Goal: Ask a question: Seek information or help from site administrators or community

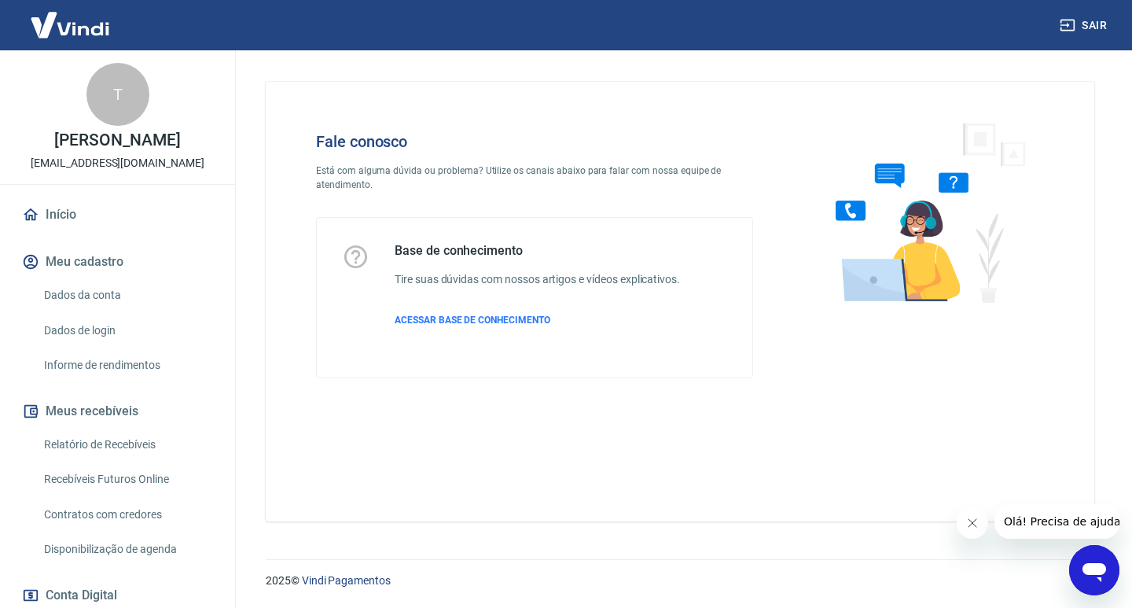
click at [1087, 572] on icon "Abrir janela de mensagens" at bounding box center [1095, 572] width 24 height 19
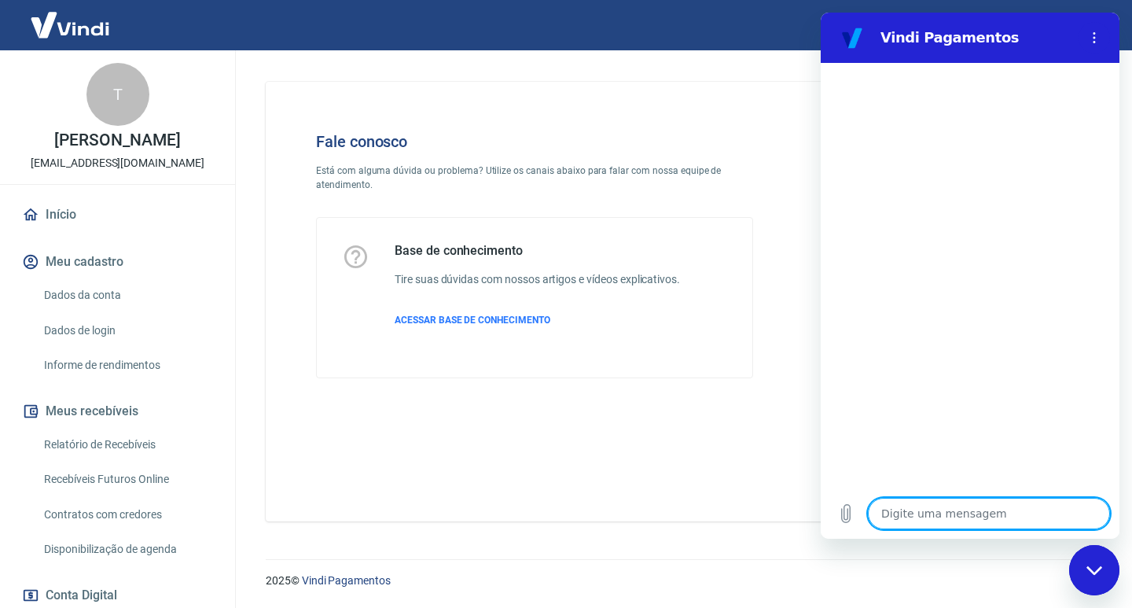
click at [944, 513] on textarea at bounding box center [989, 513] width 242 height 31
type textarea "O"
type textarea "x"
type textarea "Ol"
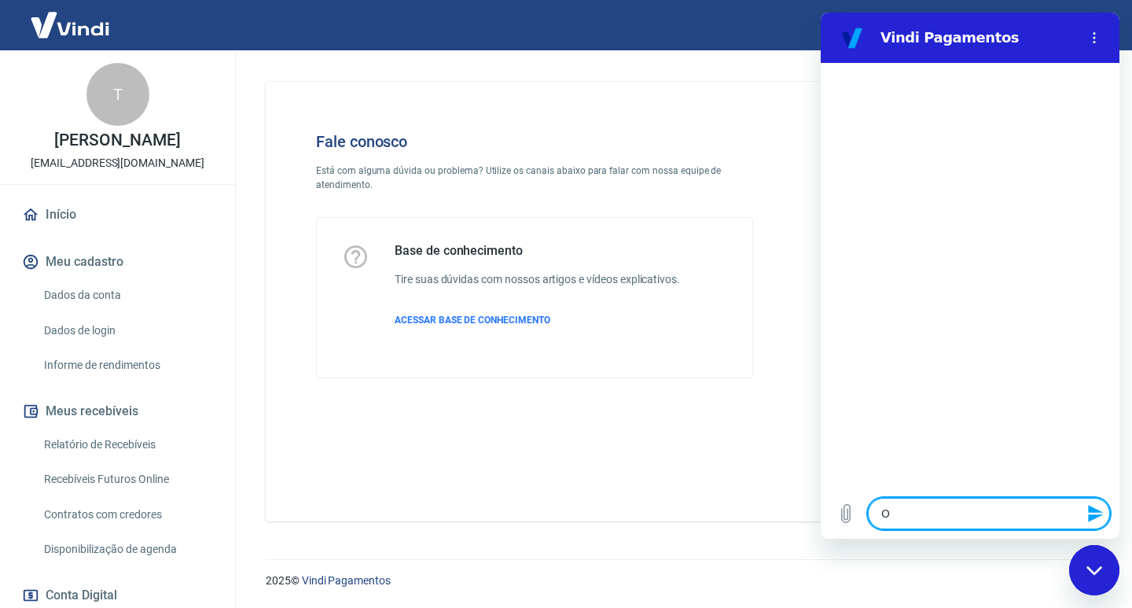
type textarea "x"
type textarea "Olá"
type textarea "x"
type textarea "Olá"
type textarea "x"
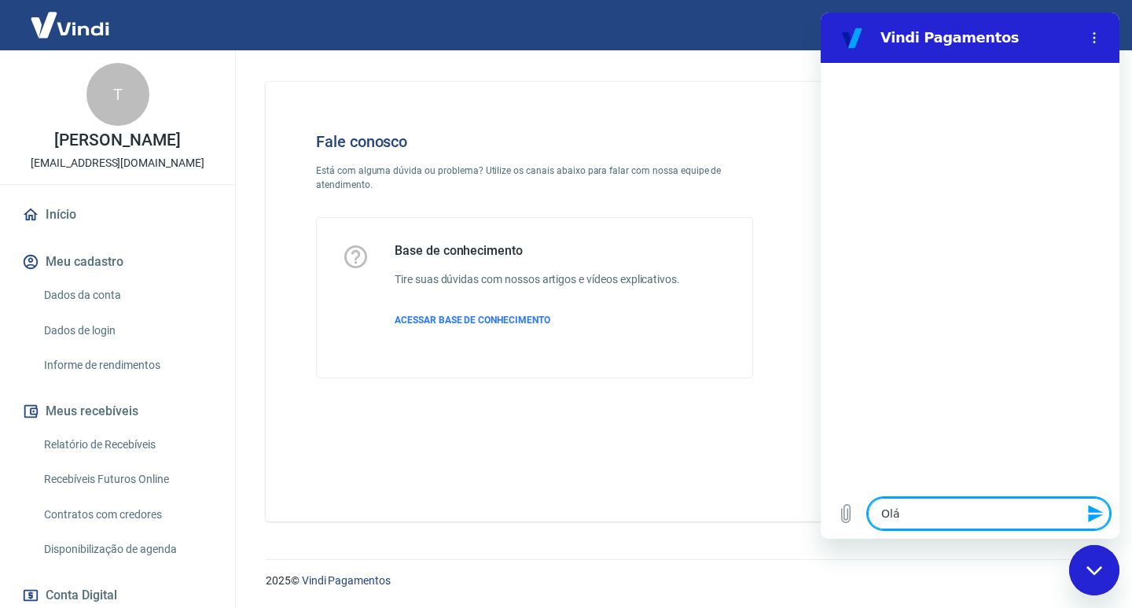
type textarea "Olá B"
type textarea "x"
type textarea "Olá Bo"
type textarea "x"
type textarea "Olá Bom"
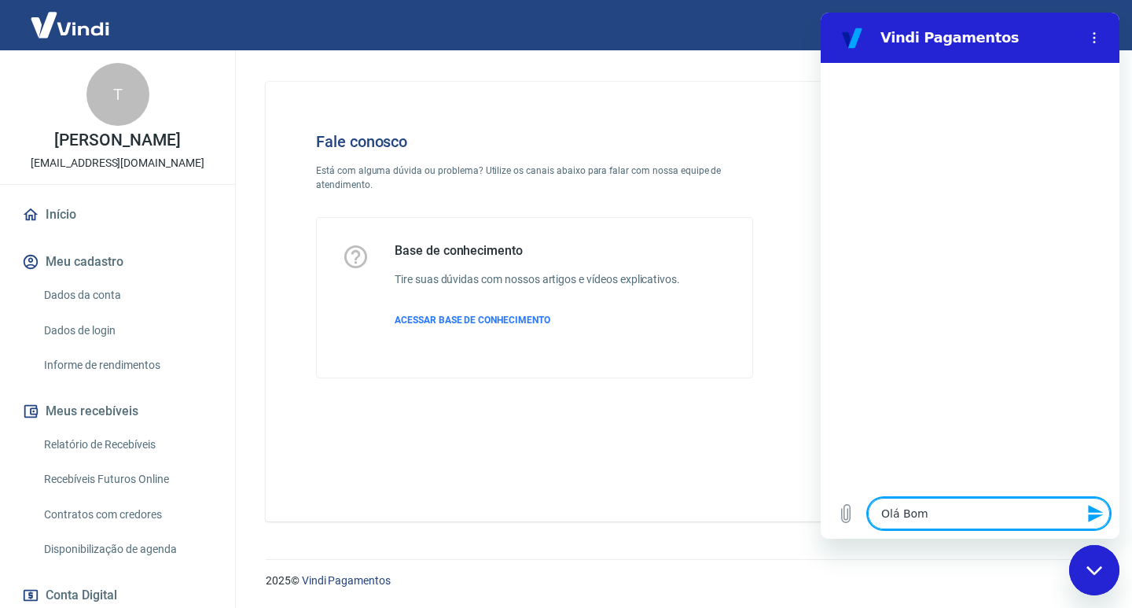
type textarea "x"
type textarea "Olá Bom"
type textarea "x"
type textarea "Olá Bom D"
type textarea "x"
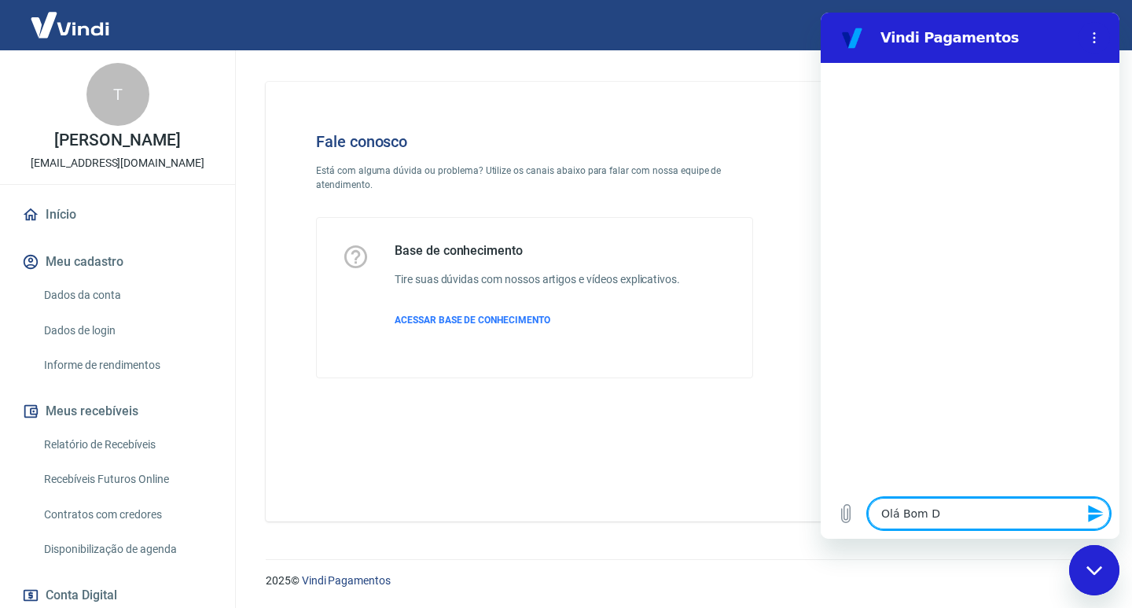
type textarea "Olá Bom Di"
type textarea "x"
type textarea "Olá Bom Dia"
type textarea "x"
type textarea "Olá Bom Dia"
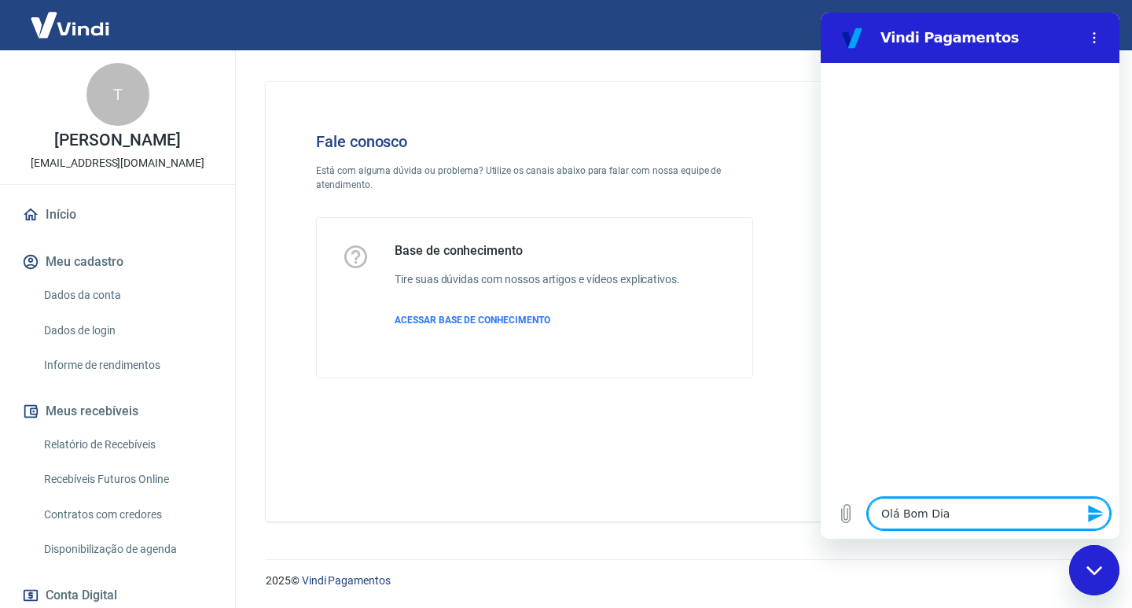
type textarea "x"
type textarea "Olá Bom Dia !"
type textarea "x"
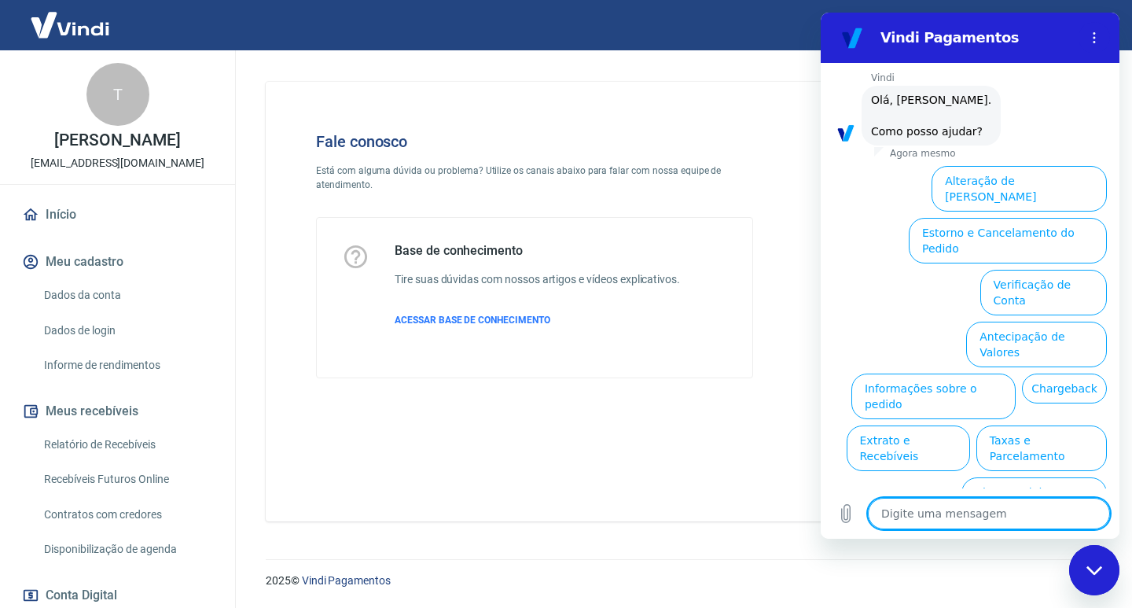
scroll to position [61, 0]
click at [1051, 217] on button "Estorno e Cancelamento do Pedido" at bounding box center [1008, 240] width 198 height 46
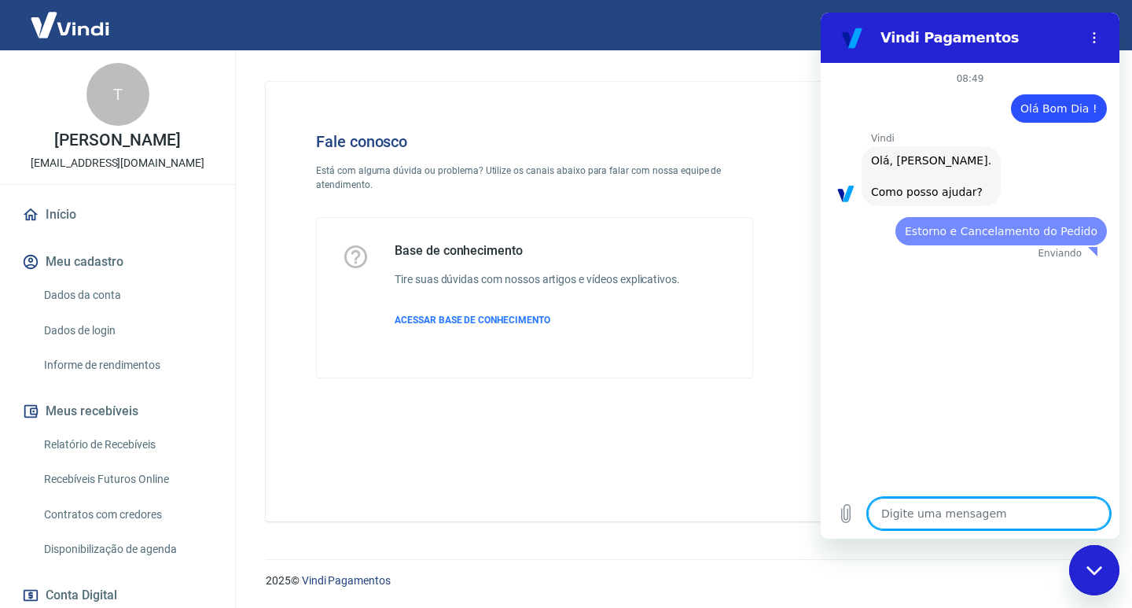
scroll to position [0, 0]
type textarea "x"
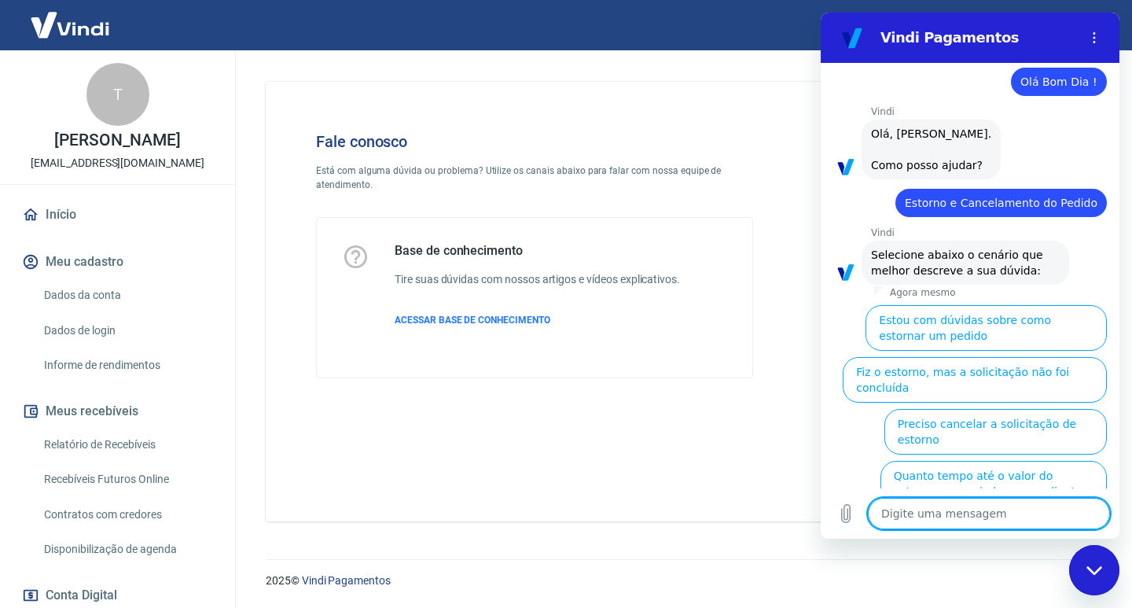
scroll to position [105, 0]
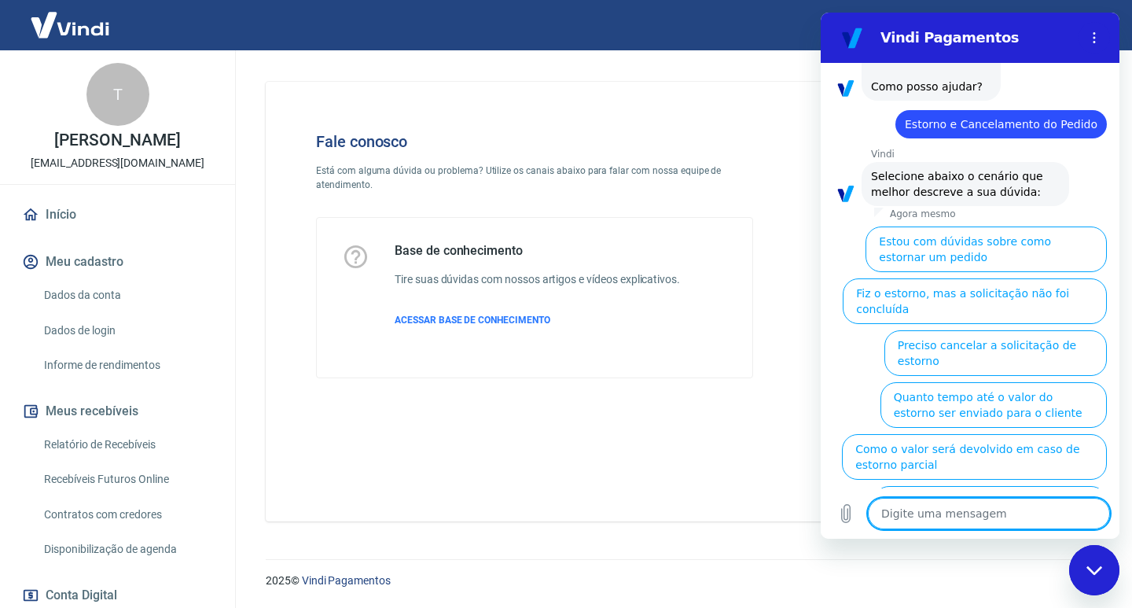
click at [928, 511] on textarea at bounding box center [989, 513] width 242 height 31
type textarea "T"
type textarea "x"
type textarea "Te"
type textarea "x"
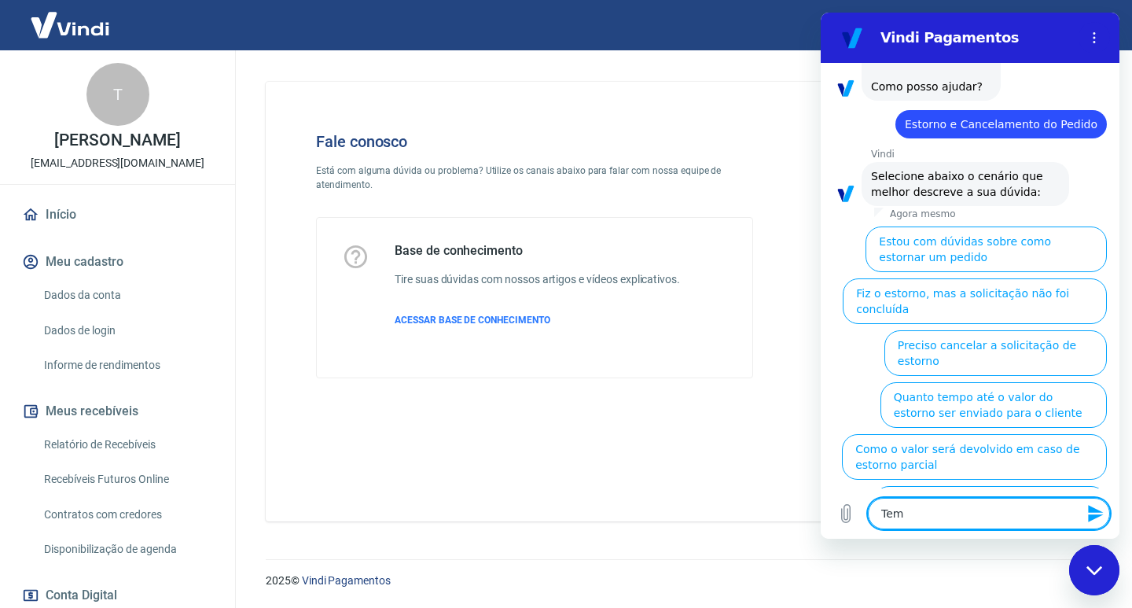
type textarea "Temn"
type textarea "x"
type textarea "Temnh"
type textarea "x"
type textarea "Temn"
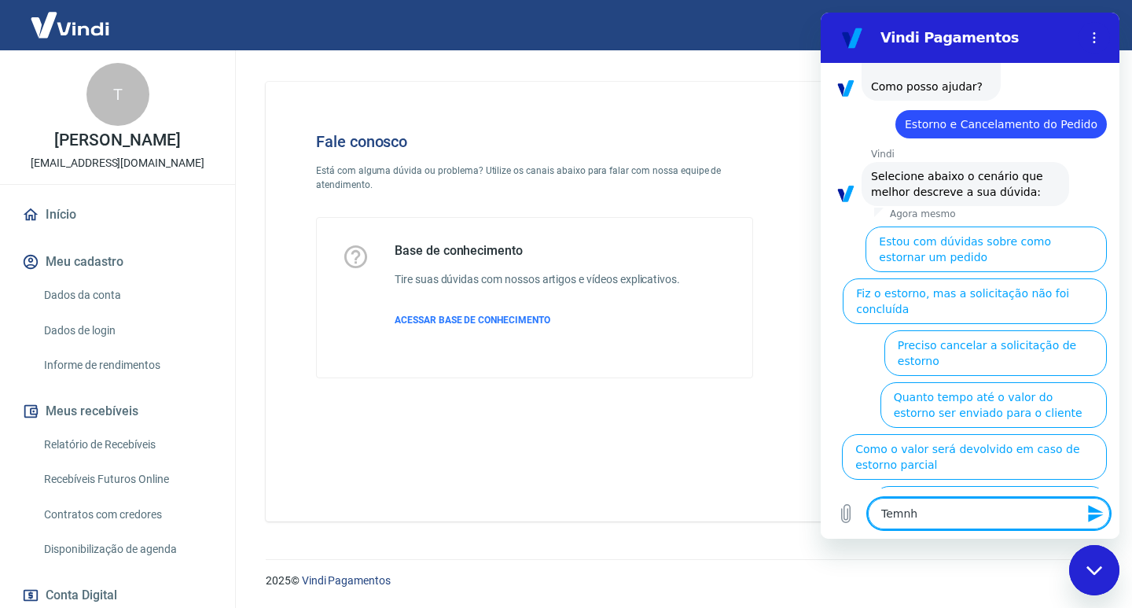
type textarea "x"
type textarea "Tem"
type textarea "x"
type textarea "Te"
type textarea "x"
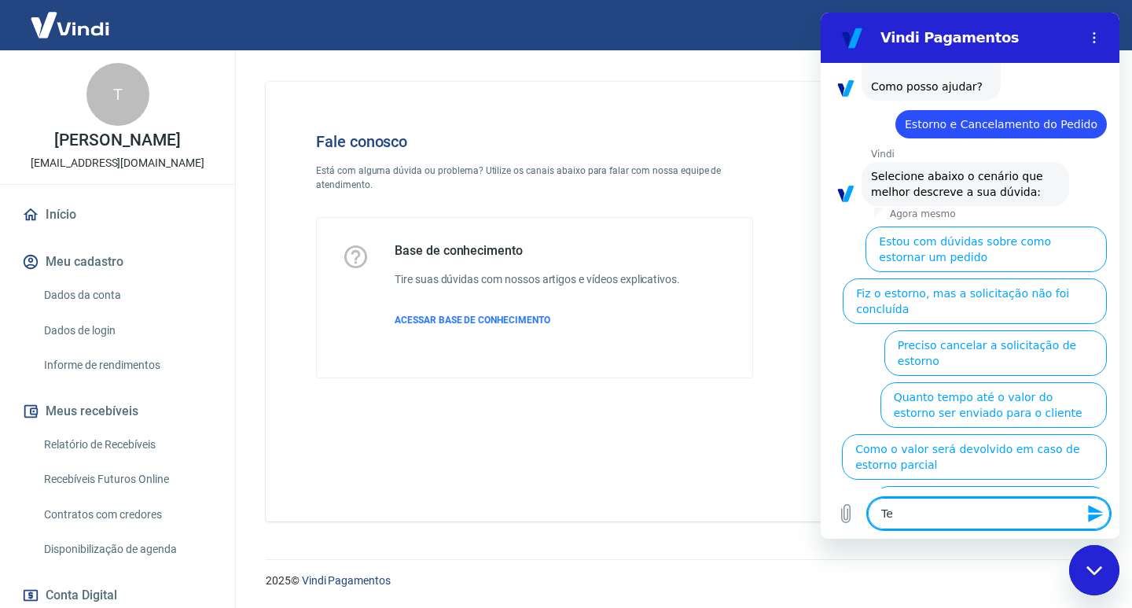
type textarea "Ten"
type textarea "x"
type textarea "Tenh"
type textarea "x"
type textarea "Tenho"
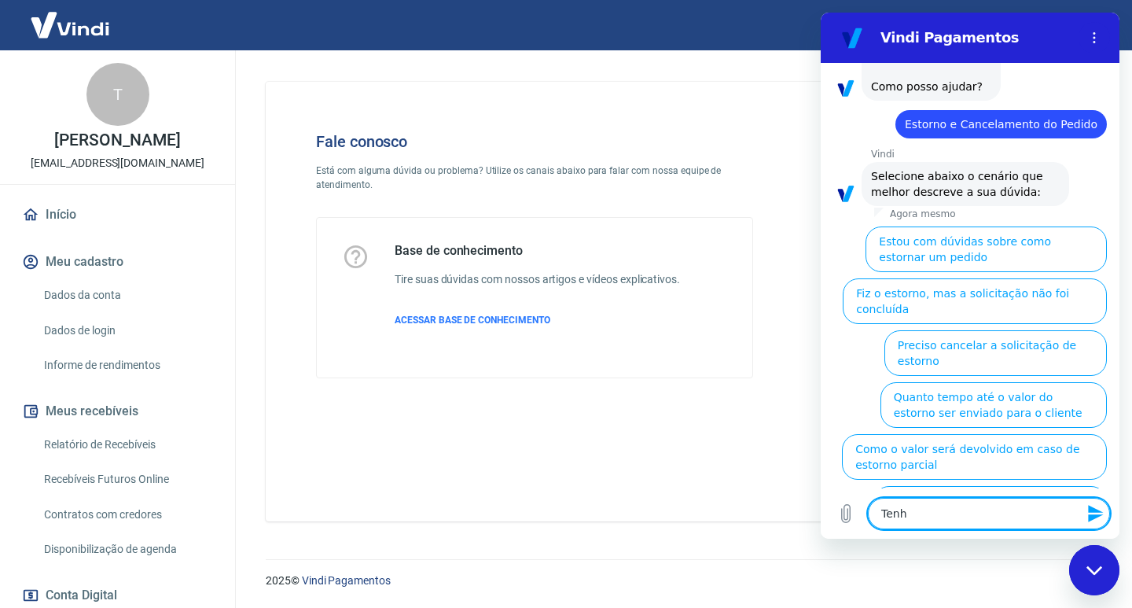
type textarea "x"
type textarea "Tenho"
type textarea "x"
type textarea "Tenho o"
type textarea "x"
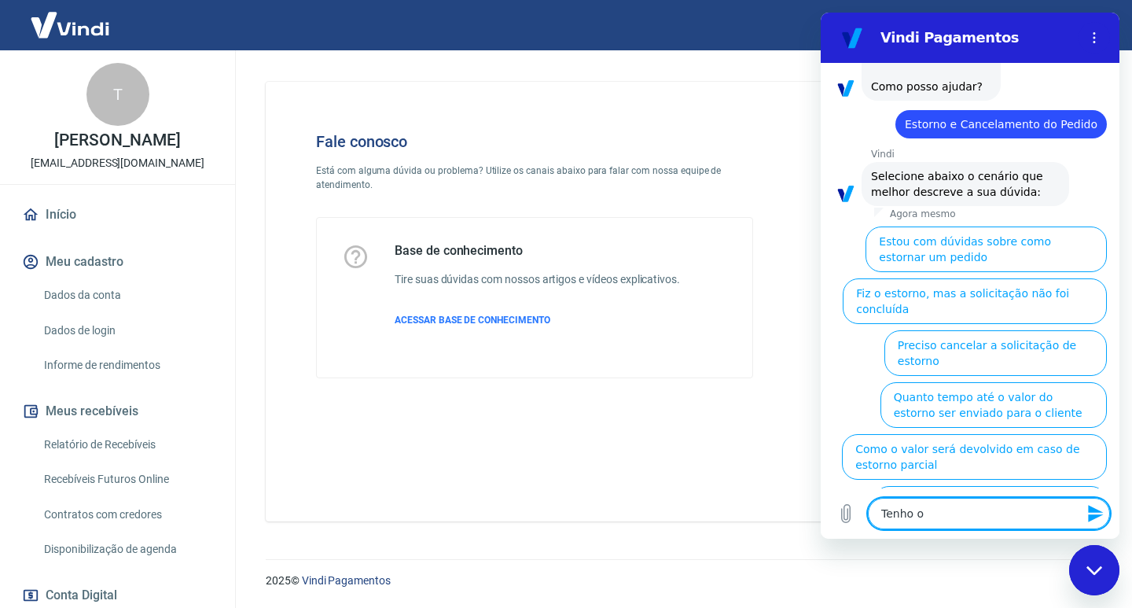
type textarea "Tenho ou"
type textarea "x"
type textarea "Tenho ouy"
type textarea "x"
type textarea "Tenho ou"
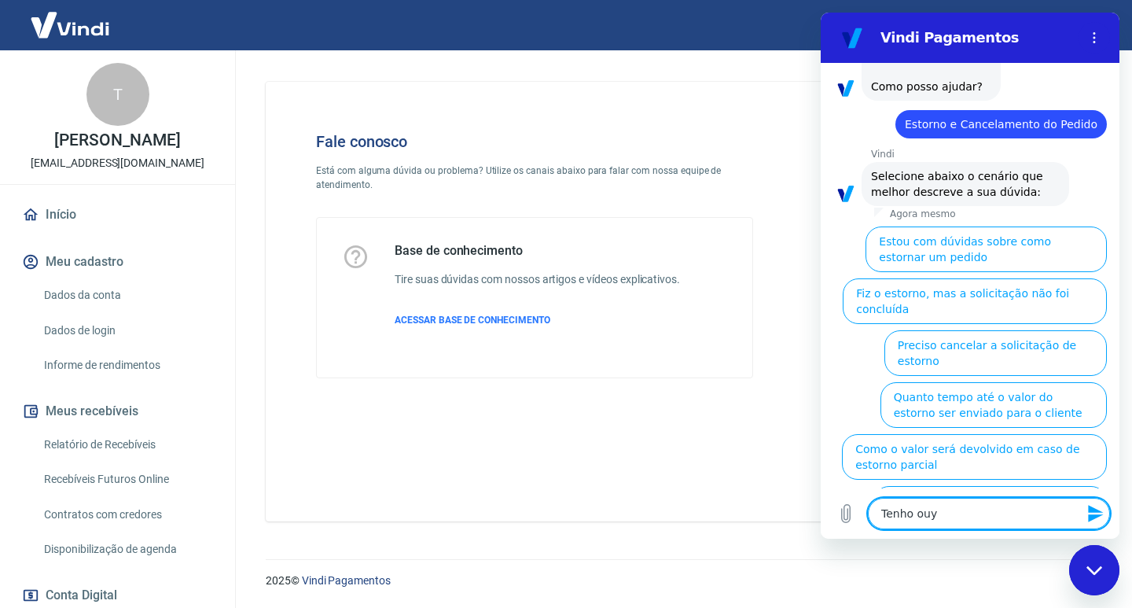
type textarea "x"
type textarea "Tenho out"
type textarea "x"
type textarea "Tenho outr"
type textarea "x"
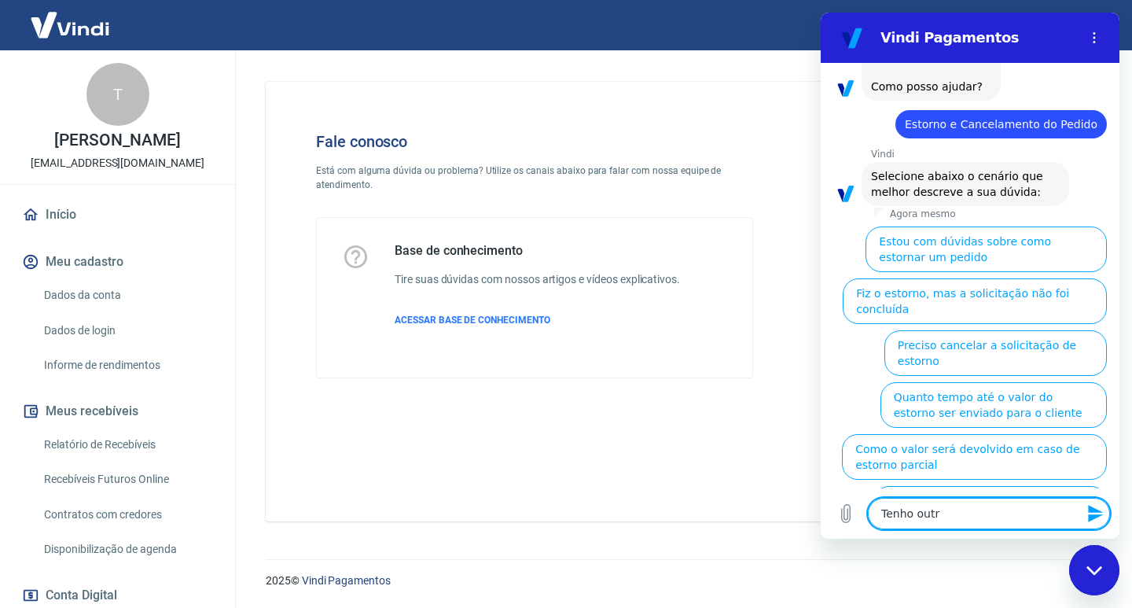
type textarea "Tenho outra"
type textarea "x"
type textarea "Tenho outra"
type textarea "x"
type textarea "Tenho outra d"
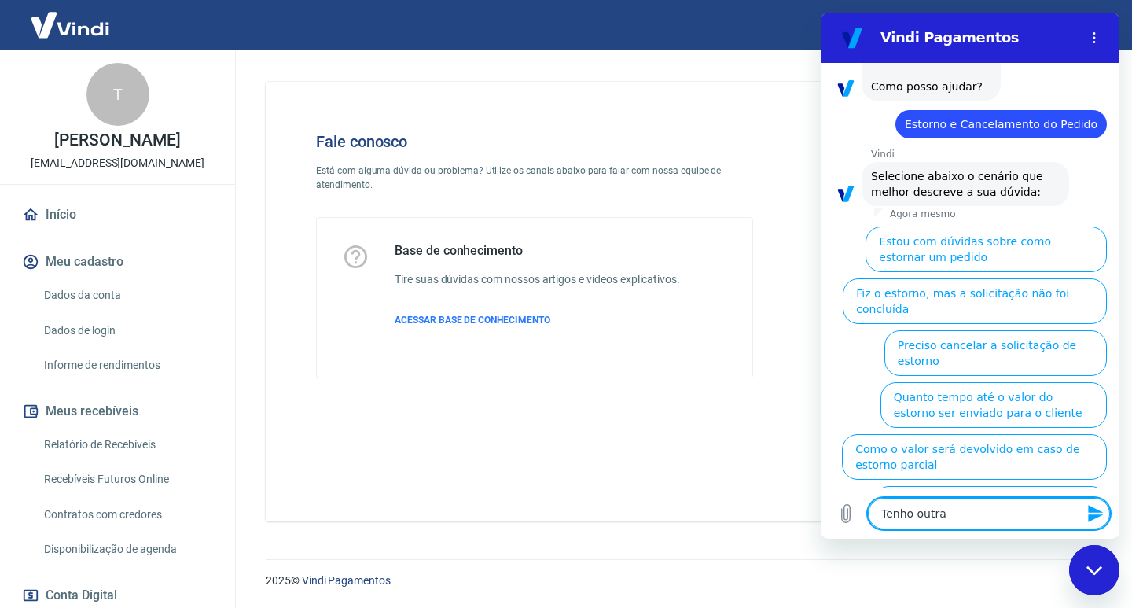
type textarea "x"
type textarea "Tenho outra du"
type textarea "x"
type textarea "Tenho outra duv"
type textarea "x"
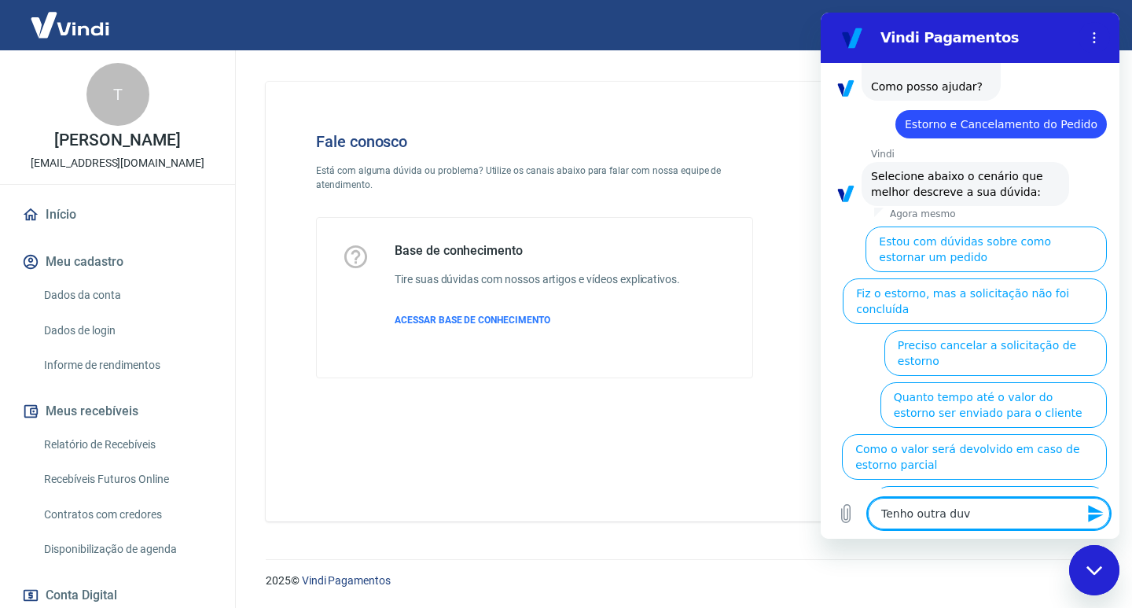
type textarea "Tenho outra duvi"
type textarea "x"
type textarea "Tenho outra duvid"
type textarea "x"
type textarea "Tenho outra duvida"
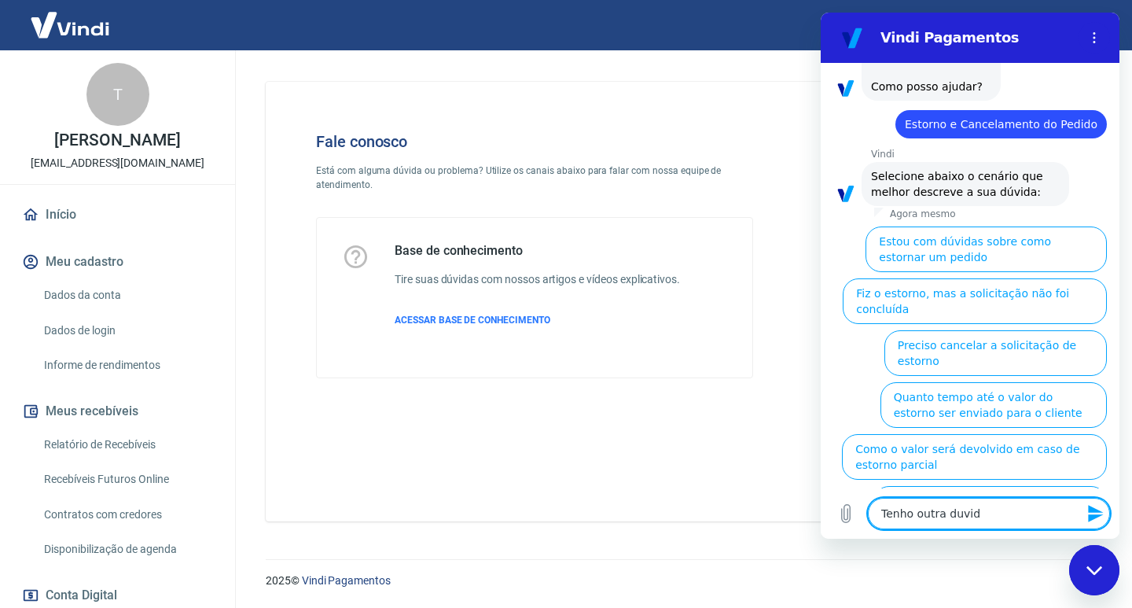
type textarea "x"
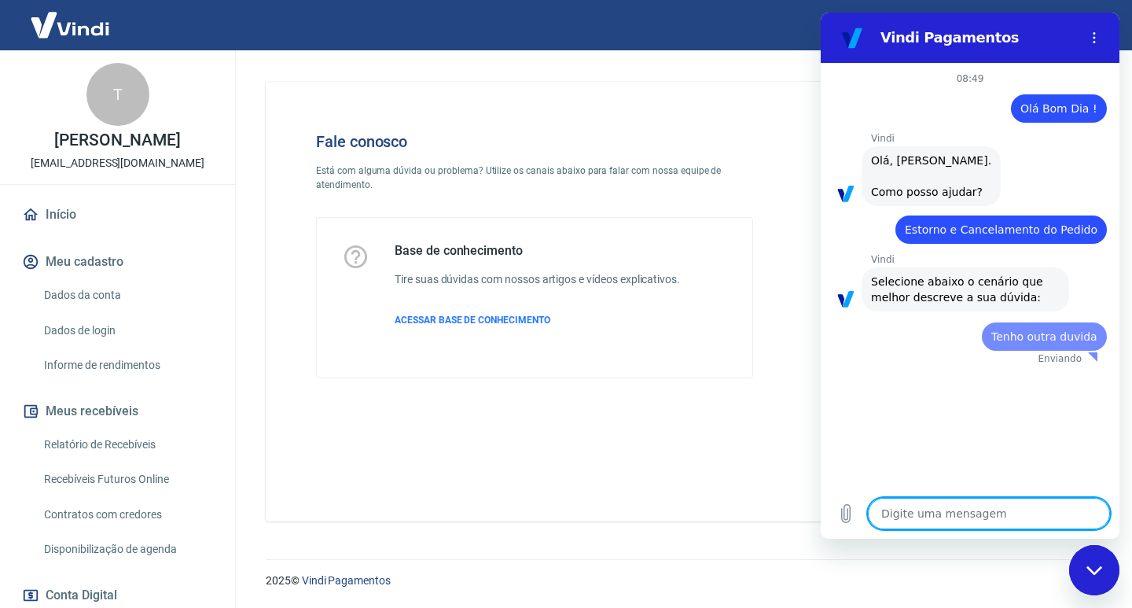
scroll to position [0, 0]
type textarea "x"
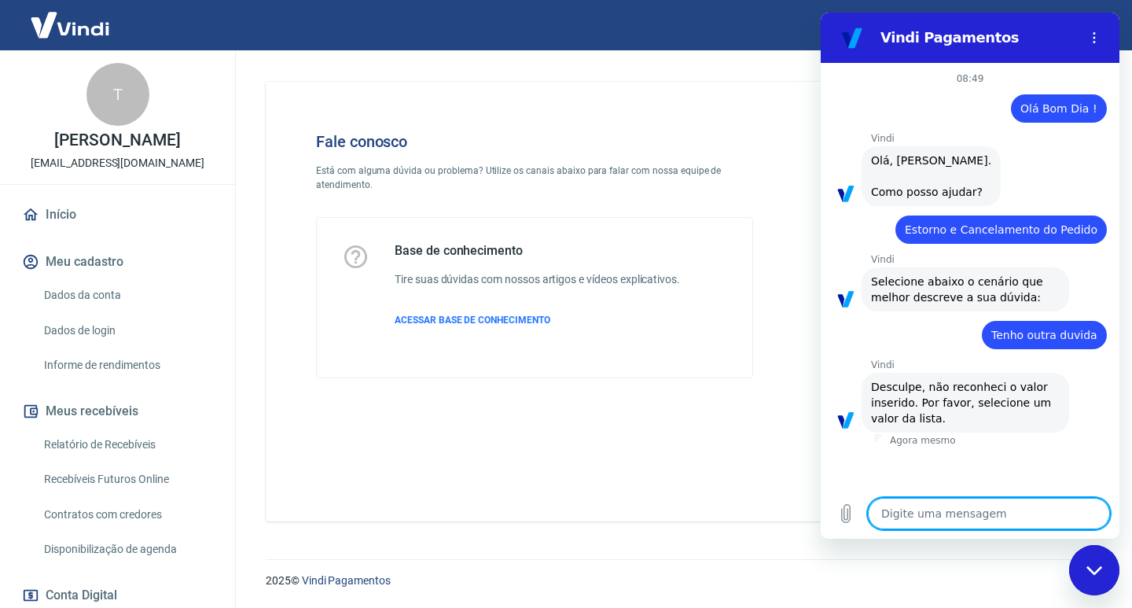
click at [944, 511] on textarea at bounding box center [989, 513] width 242 height 31
type textarea "O"
type textarea "x"
type textarea "Ol"
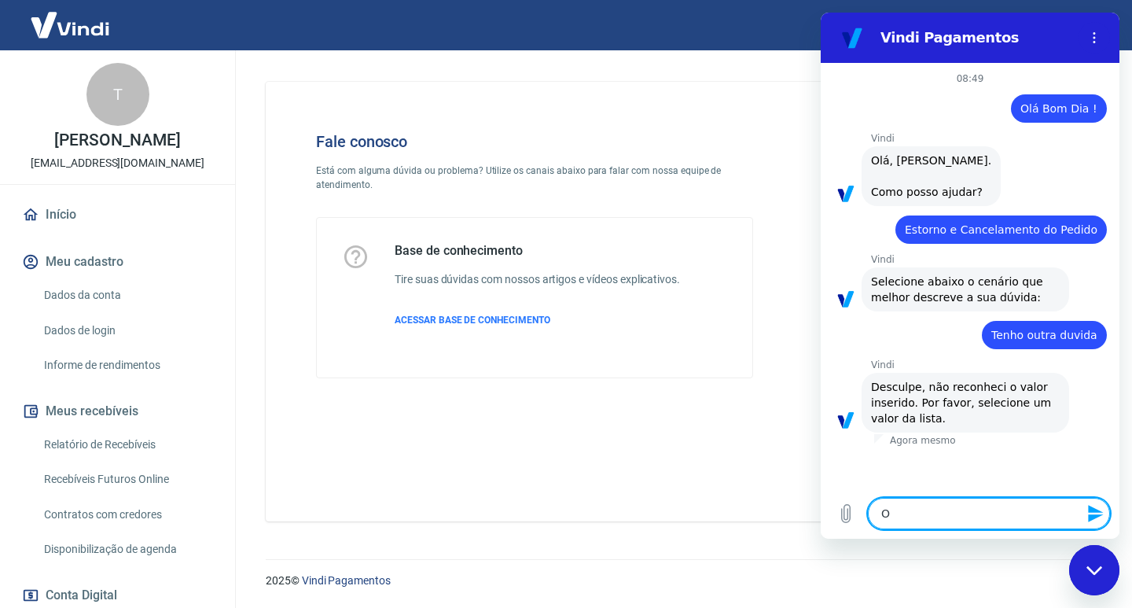
type textarea "x"
type textarea "Olá"
type textarea "x"
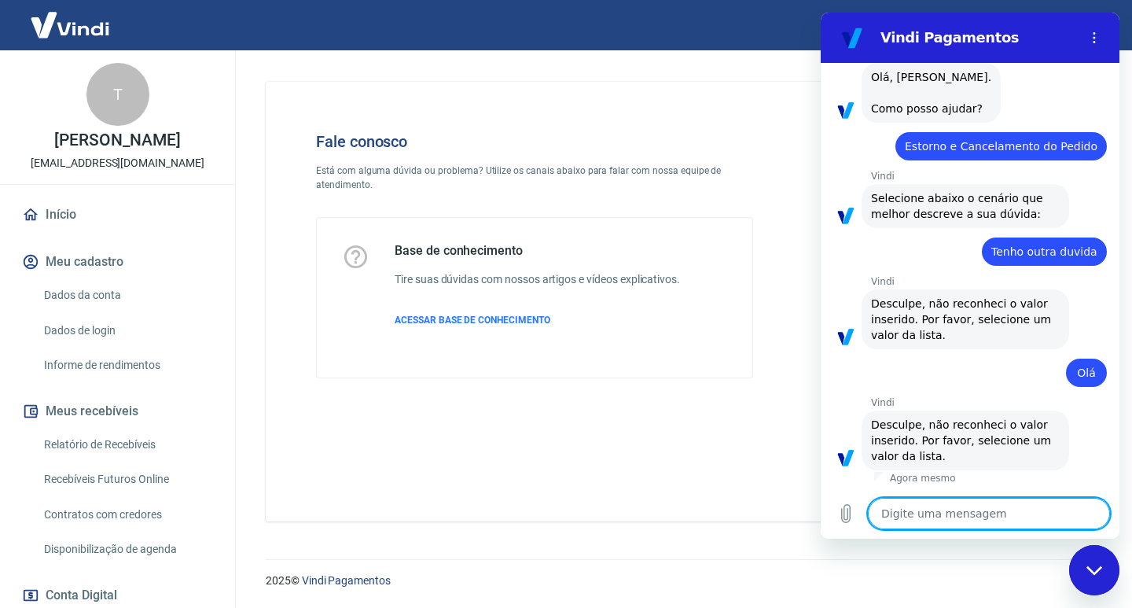
click at [1088, 562] on div "Fechar janela de mensagens" at bounding box center [1094, 569] width 47 height 47
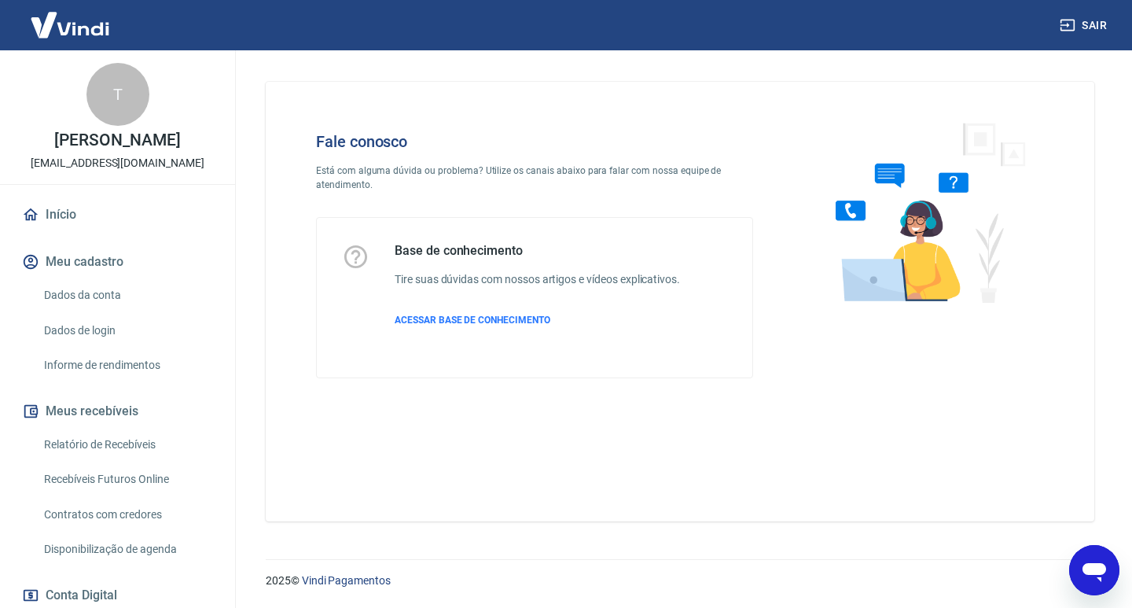
click at [1098, 563] on icon "Abrir janela de mensagens" at bounding box center [1095, 572] width 24 height 19
type textarea "x"
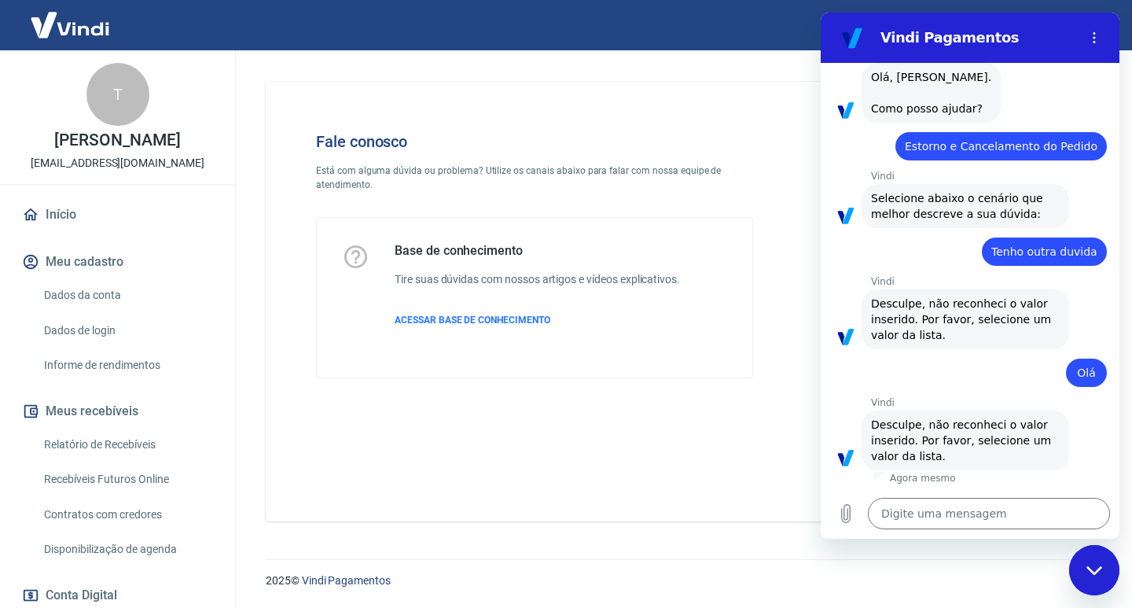
scroll to position [0, 0]
click at [956, 519] on textarea at bounding box center [989, 513] width 242 height 31
type textarea "O"
type textarea "x"
type textarea "Oi"
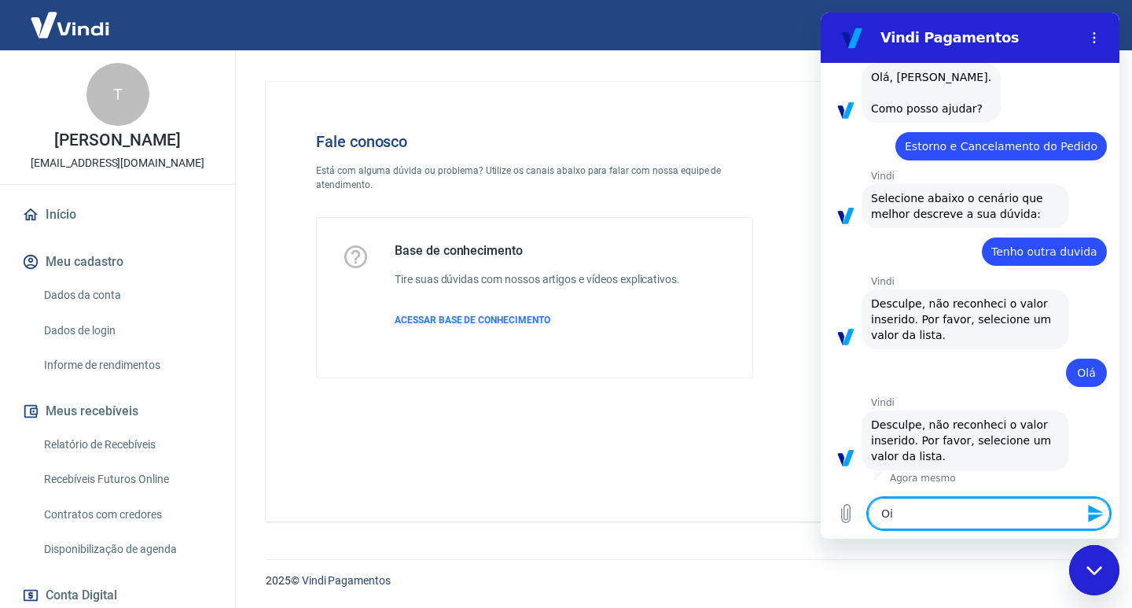
type textarea "x"
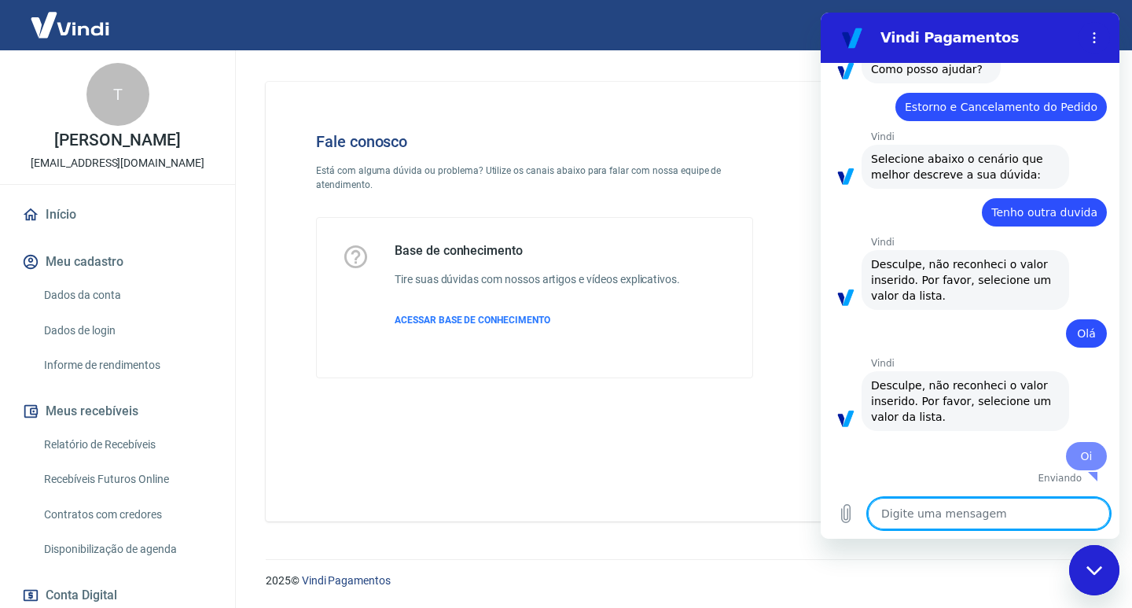
scroll to position [121, 0]
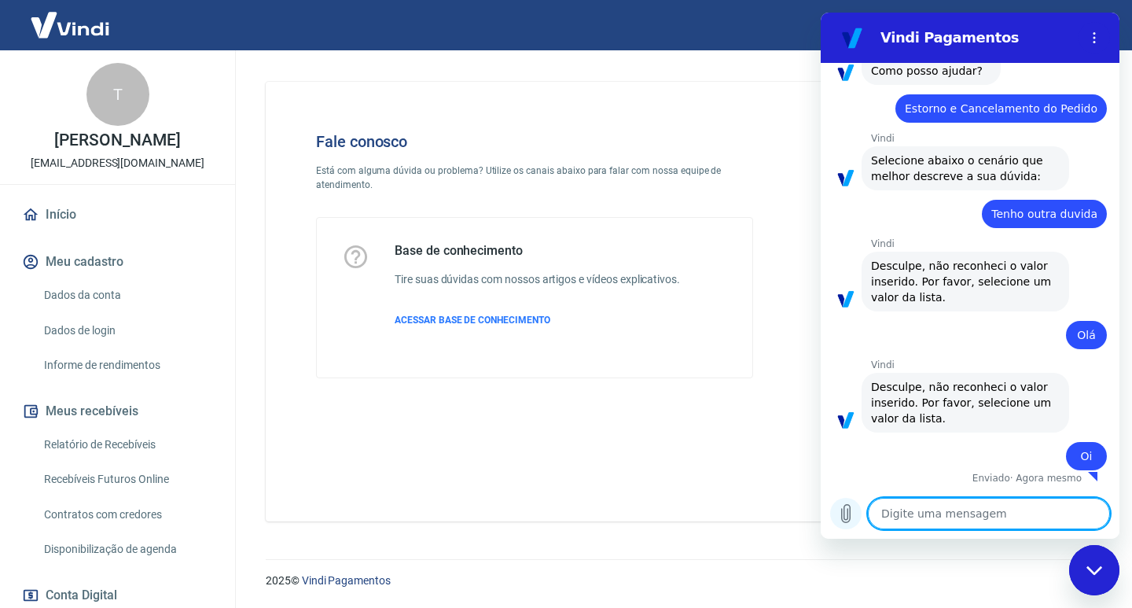
click at [844, 509] on icon "Carregar arquivo" at bounding box center [846, 514] width 9 height 18
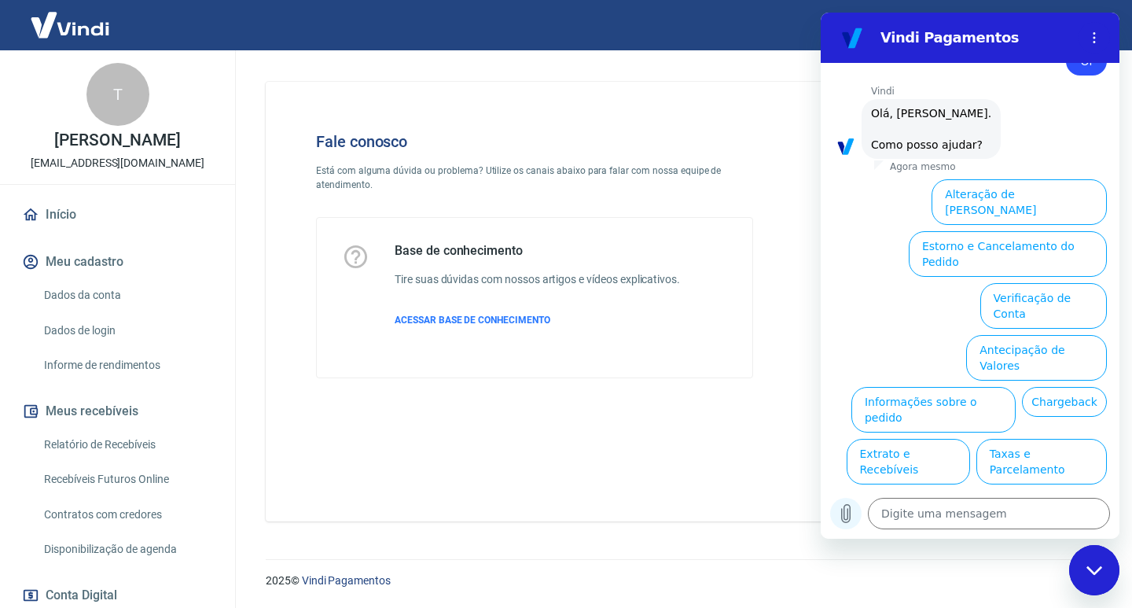
scroll to position [530, 0]
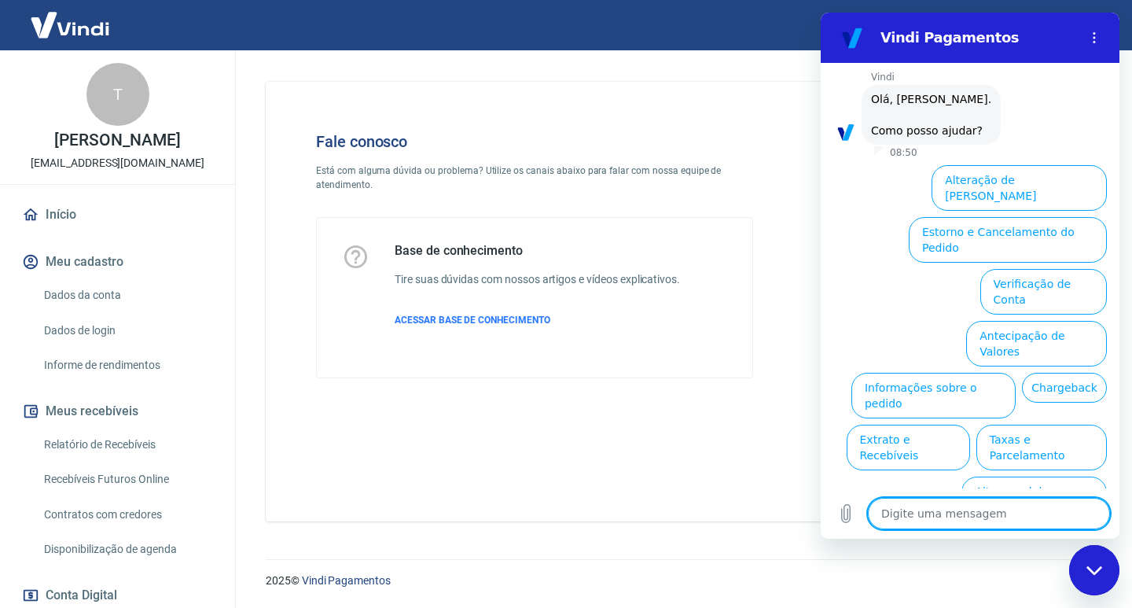
click at [1002, 504] on textarea at bounding box center [989, 513] width 242 height 31
click at [943, 505] on textarea at bounding box center [989, 513] width 242 height 31
click at [980, 217] on button "Estorno e Cancelamento do Pedido" at bounding box center [1008, 240] width 198 height 46
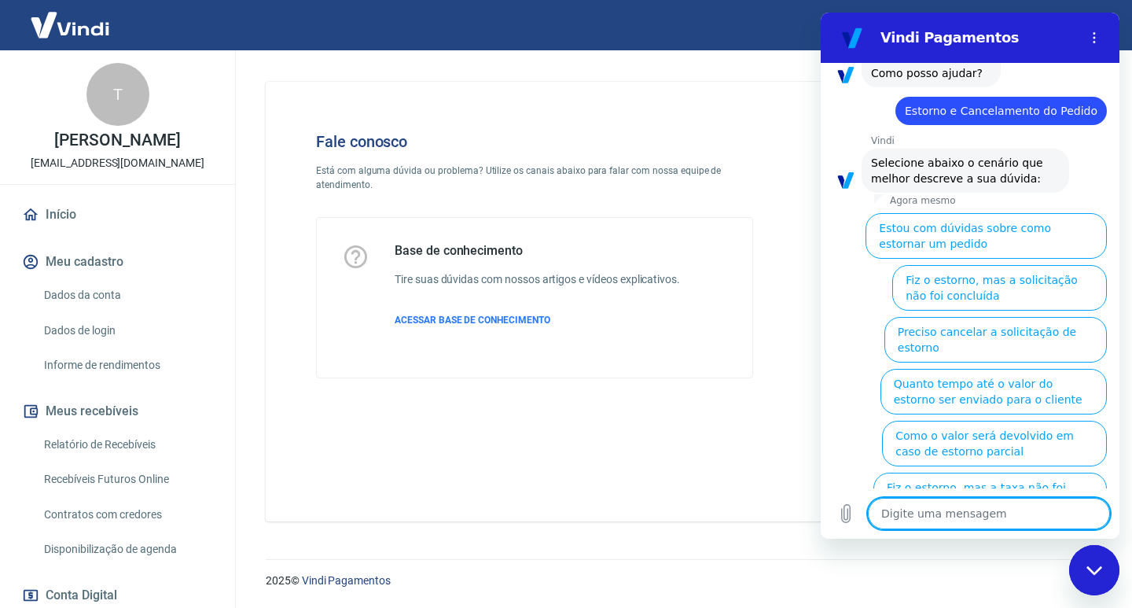
scroll to position [590, 0]
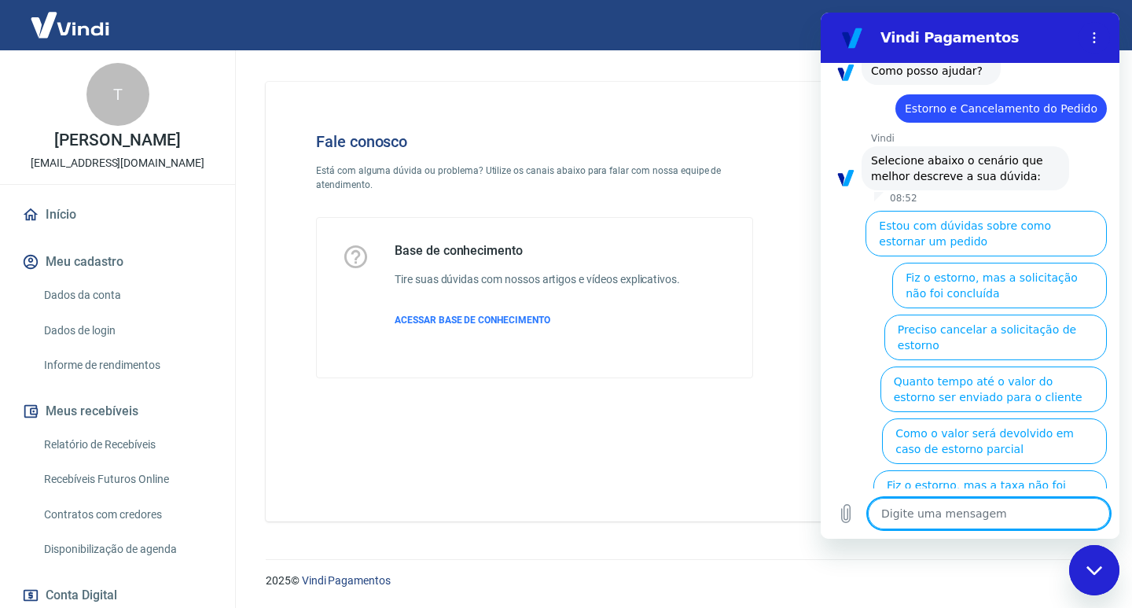
click at [61, 23] on img at bounding box center [70, 25] width 102 height 48
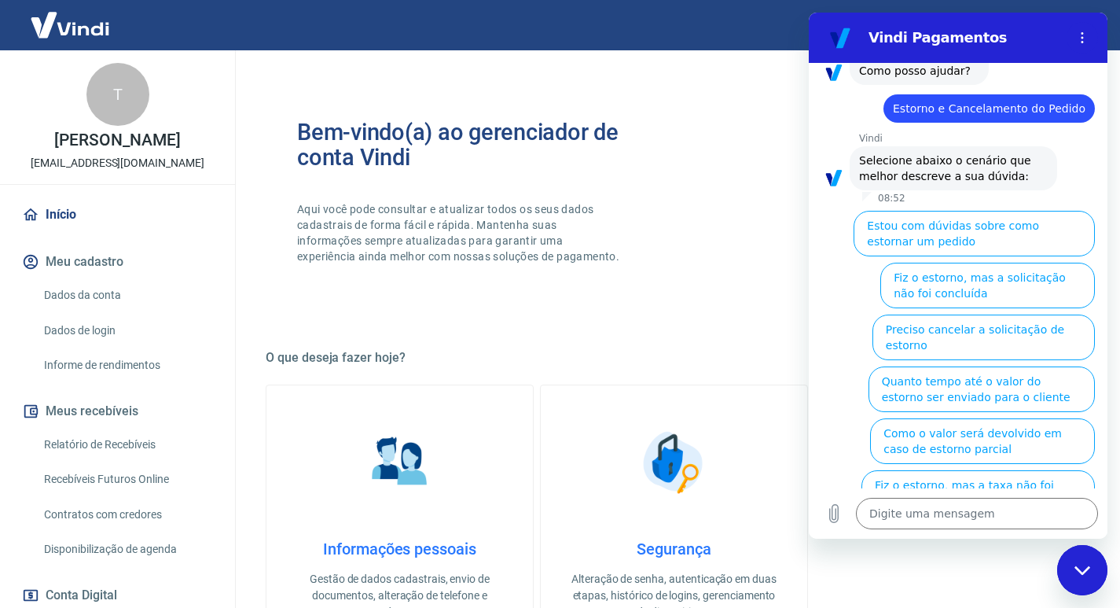
click at [80, 217] on link "Início" at bounding box center [117, 214] width 197 height 35
click at [1078, 568] on icon "Fechar janela de mensagens" at bounding box center [1082, 569] width 16 height 9
type textarea "x"
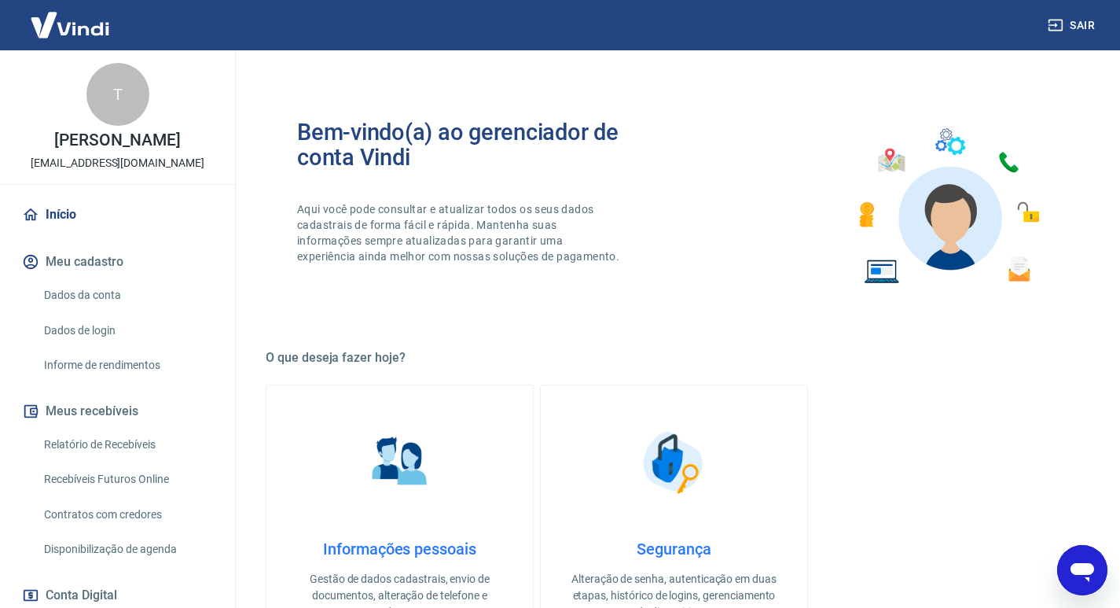
click at [67, 215] on link "Início" at bounding box center [117, 214] width 197 height 35
